Goal: Find specific page/section: Find specific page/section

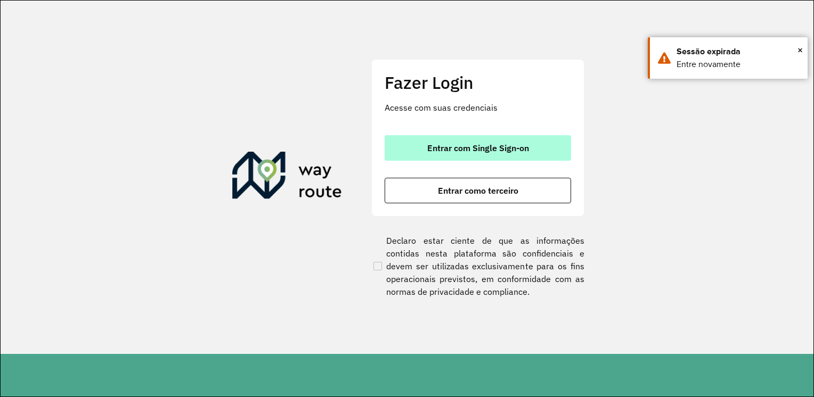
click at [465, 144] on span "Entrar com Single Sign-on" at bounding box center [478, 148] width 102 height 9
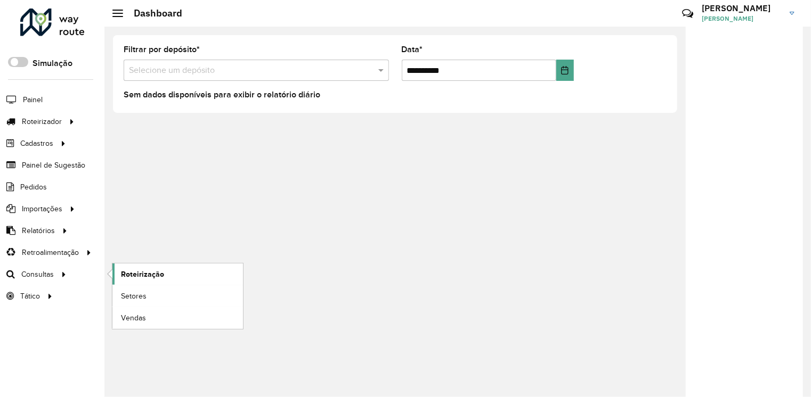
click at [137, 278] on span "Roteirização" at bounding box center [142, 274] width 43 height 11
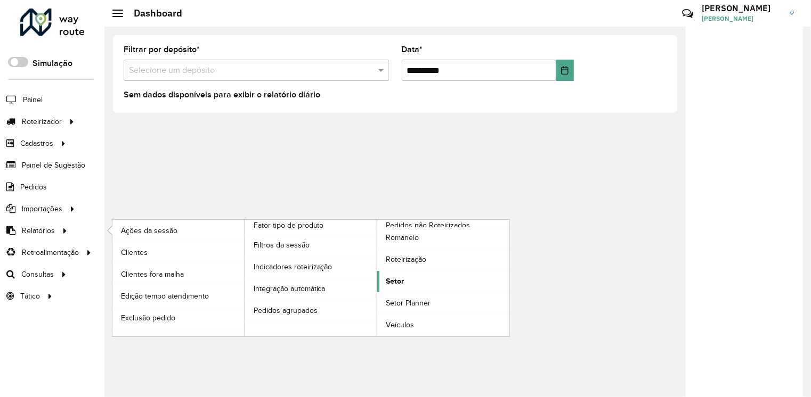
click at [407, 278] on link "Setor" at bounding box center [443, 281] width 132 height 21
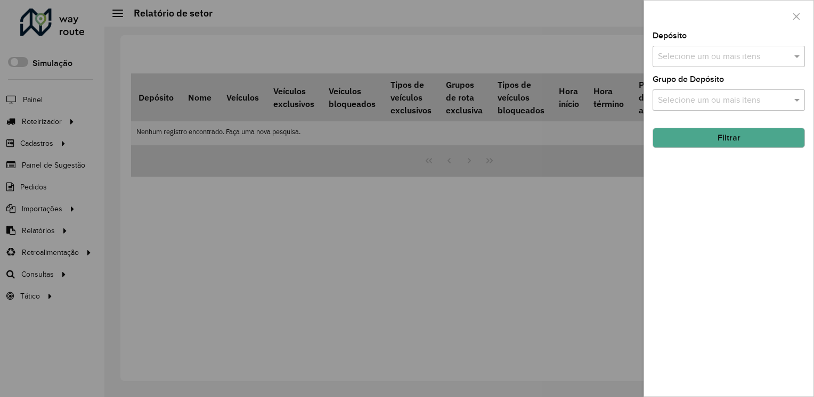
click at [719, 60] on input "text" at bounding box center [723, 57] width 136 height 13
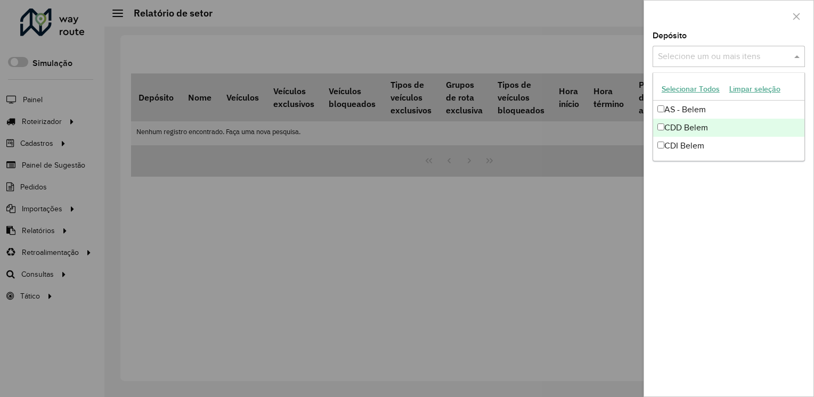
click at [694, 131] on div "CDD Belem" at bounding box center [728, 128] width 151 height 18
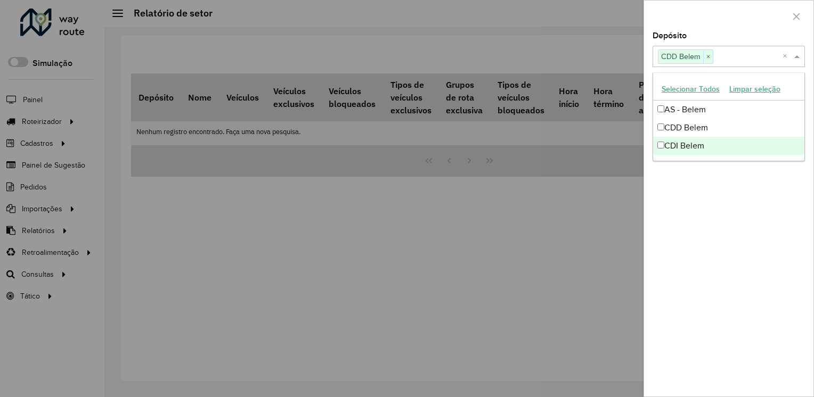
click at [706, 193] on div "Depósito Selecione um ou mais itens CDD Belem × × Grupo de Depósito Selecione u…" at bounding box center [728, 214] width 169 height 365
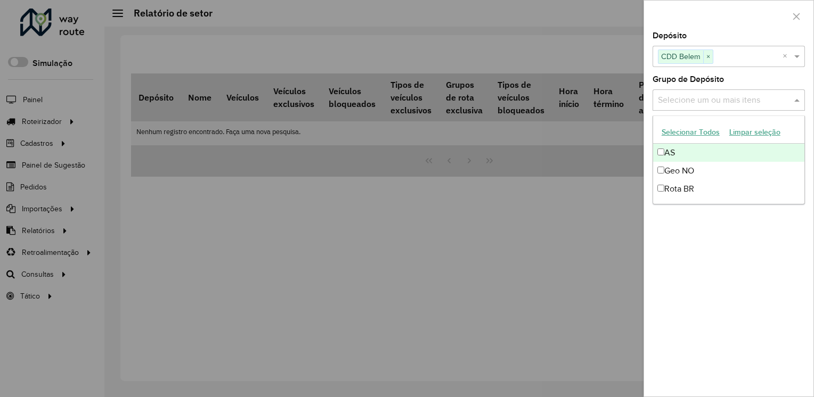
click at [705, 96] on input "text" at bounding box center [723, 100] width 136 height 13
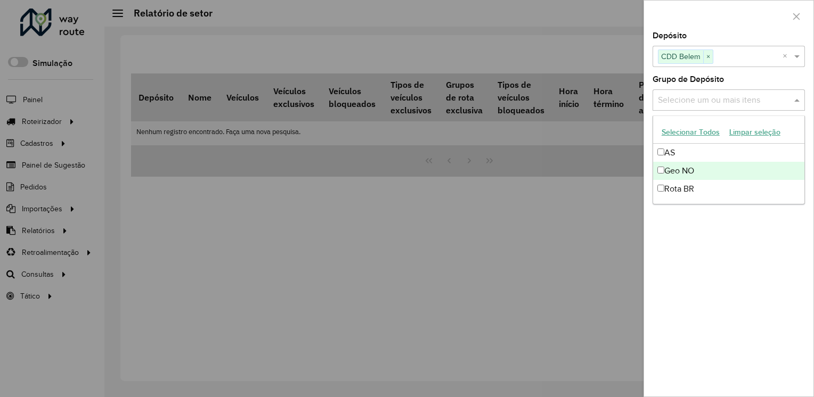
click at [688, 173] on div "Geo NO" at bounding box center [728, 171] width 151 height 18
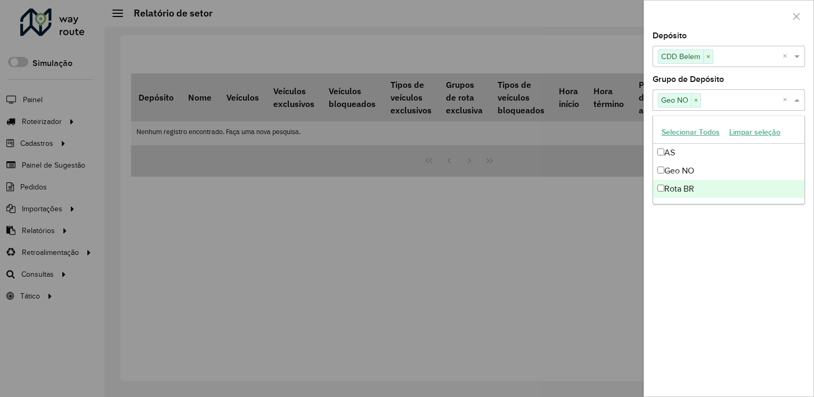
click at [689, 189] on div "Rota BR" at bounding box center [728, 189] width 151 height 18
click at [697, 235] on div "Depósito Selecione um ou mais itens CDD Belem × × Grupo de Depósito Selecione u…" at bounding box center [728, 214] width 169 height 365
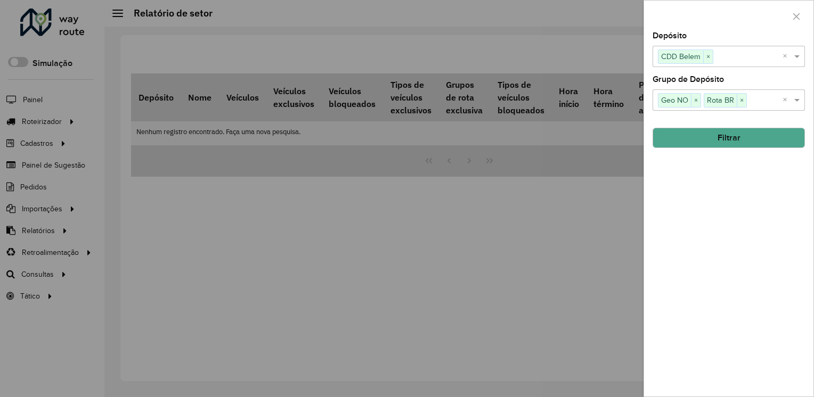
click at [788, 137] on button "Filtrar" at bounding box center [728, 138] width 152 height 20
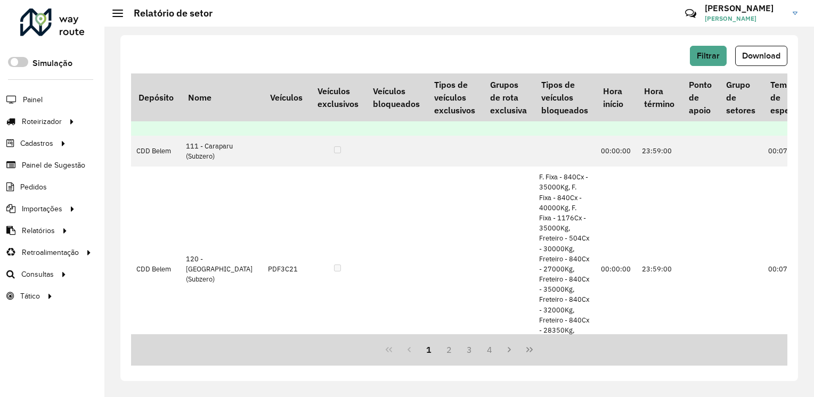
scroll to position [1065, 0]
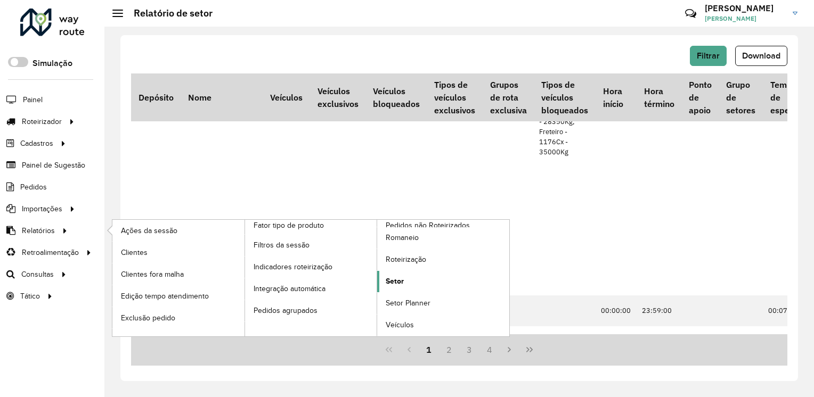
click at [397, 282] on span "Setor" at bounding box center [395, 281] width 18 height 11
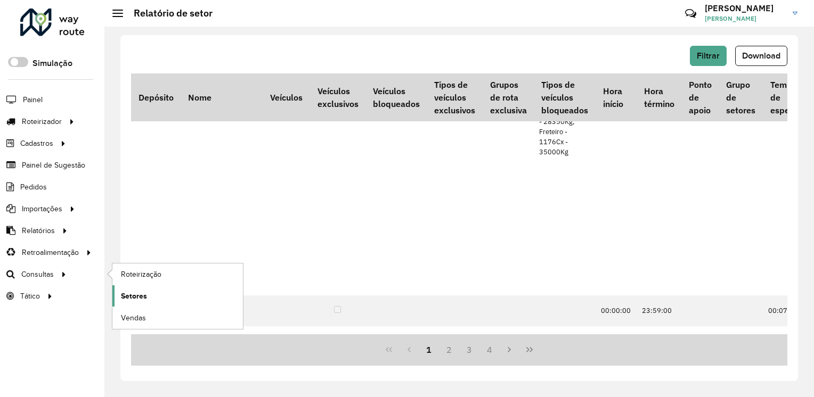
click at [143, 292] on span "Setores" at bounding box center [134, 296] width 26 height 11
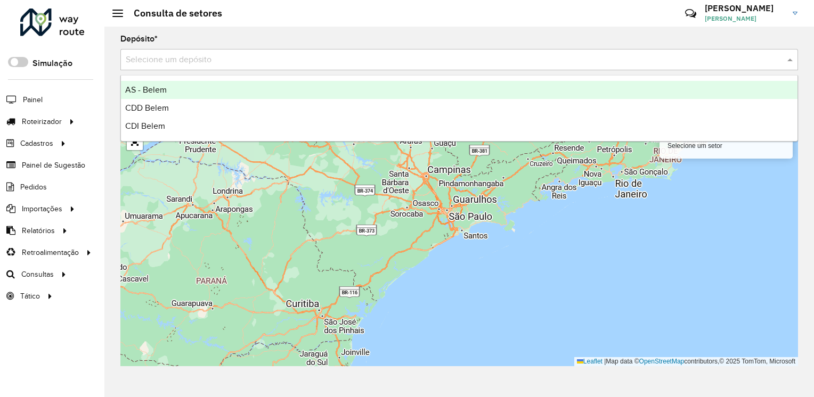
click at [316, 65] on input "text" at bounding box center [448, 60] width 645 height 13
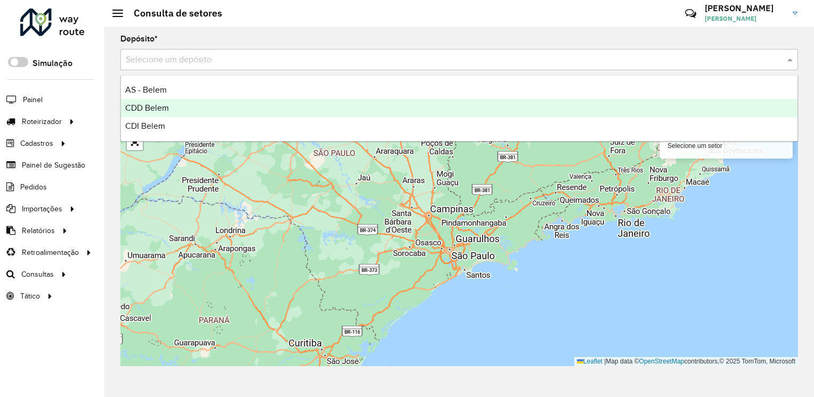
click at [262, 103] on div "CDD Belem" at bounding box center [459, 108] width 676 height 18
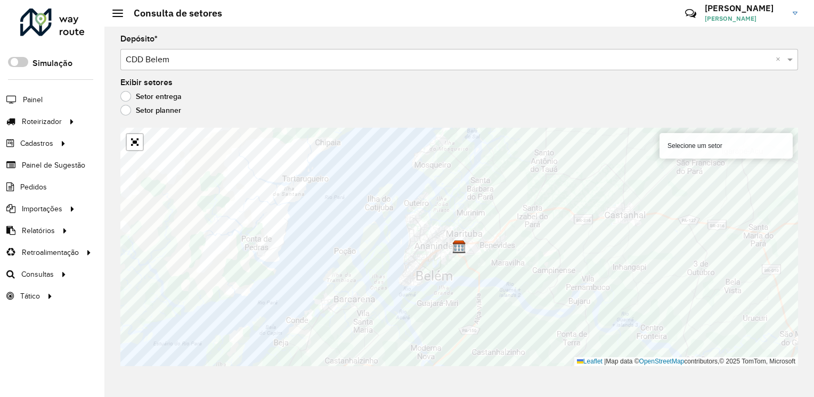
click at [714, 152] on div "Selecione um setor" at bounding box center [725, 146] width 133 height 26
click at [689, 146] on div "Selecione um setor" at bounding box center [725, 146] width 133 height 26
